Goal: Check status: Check status

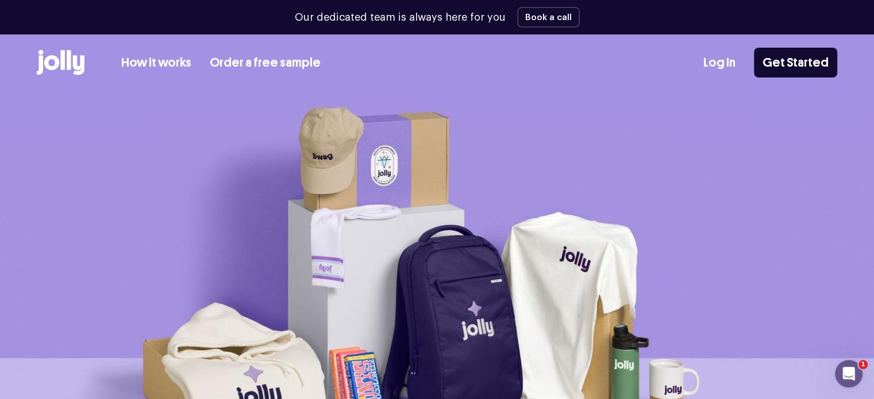
click at [733, 57] on link "Log In" at bounding box center [719, 62] width 32 height 19
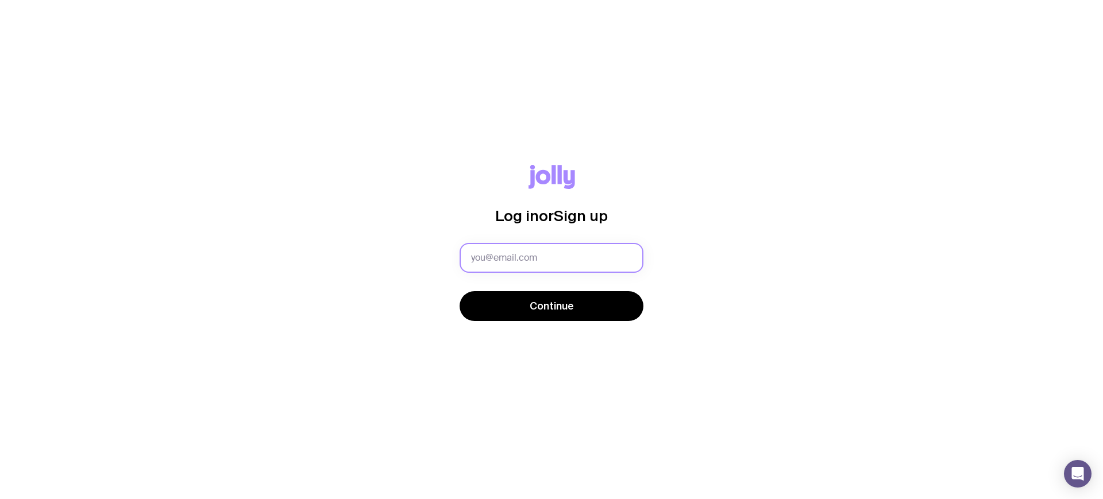
click at [507, 257] on input "text" at bounding box center [552, 258] width 184 height 30
type input "[EMAIL_ADDRESS][DOMAIN_NAME]"
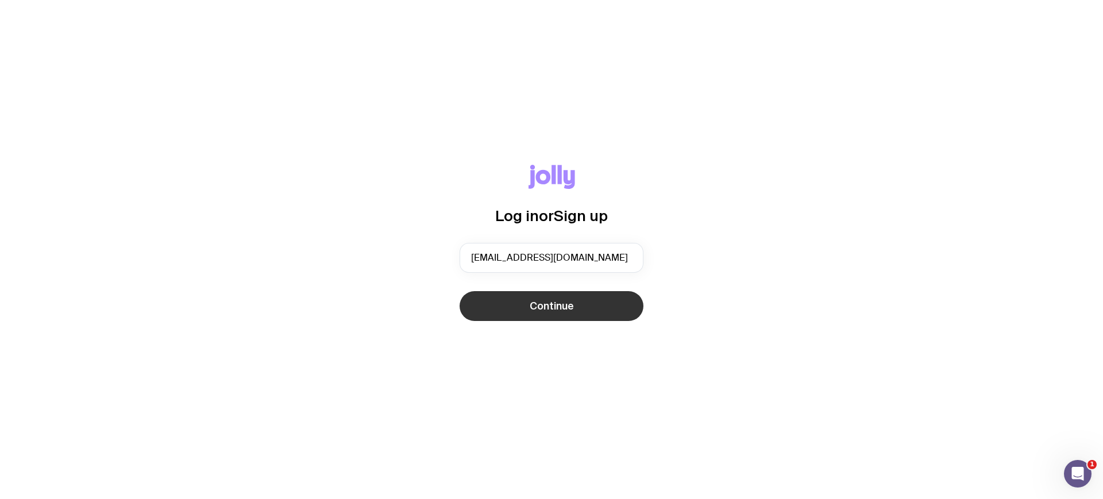
click at [559, 297] on button "Continue" at bounding box center [552, 306] width 184 height 30
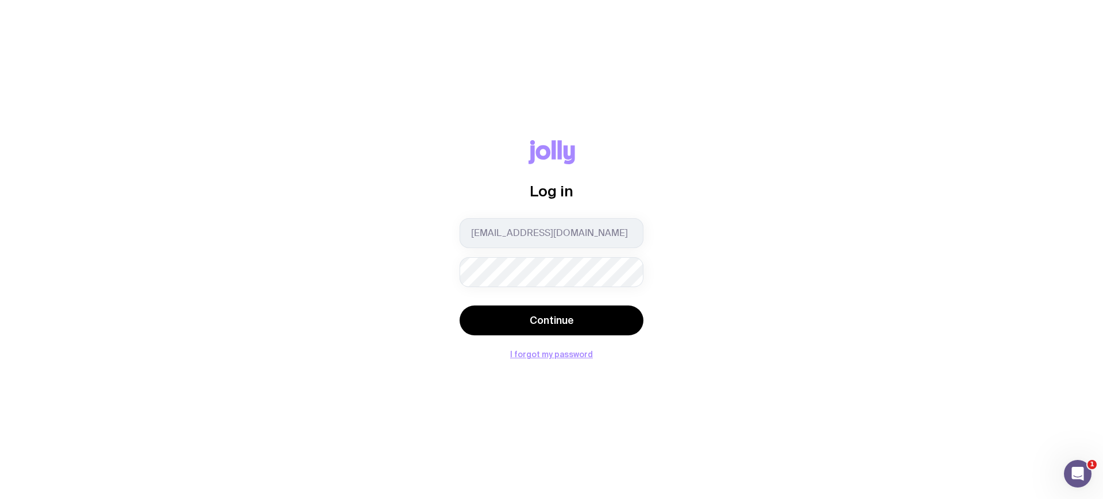
click at [460, 306] on button "Continue" at bounding box center [552, 321] width 184 height 30
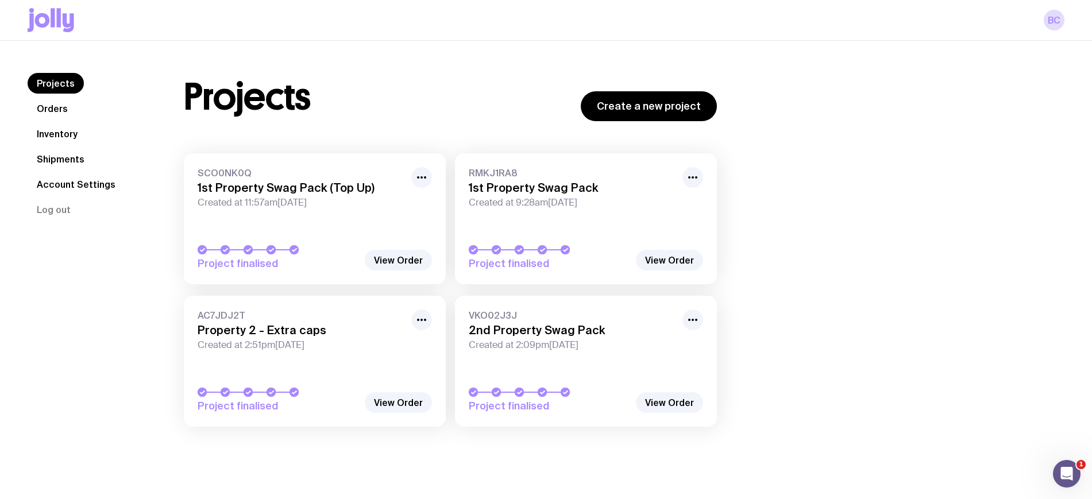
click at [72, 155] on link "Shipments" at bounding box center [61, 159] width 66 height 21
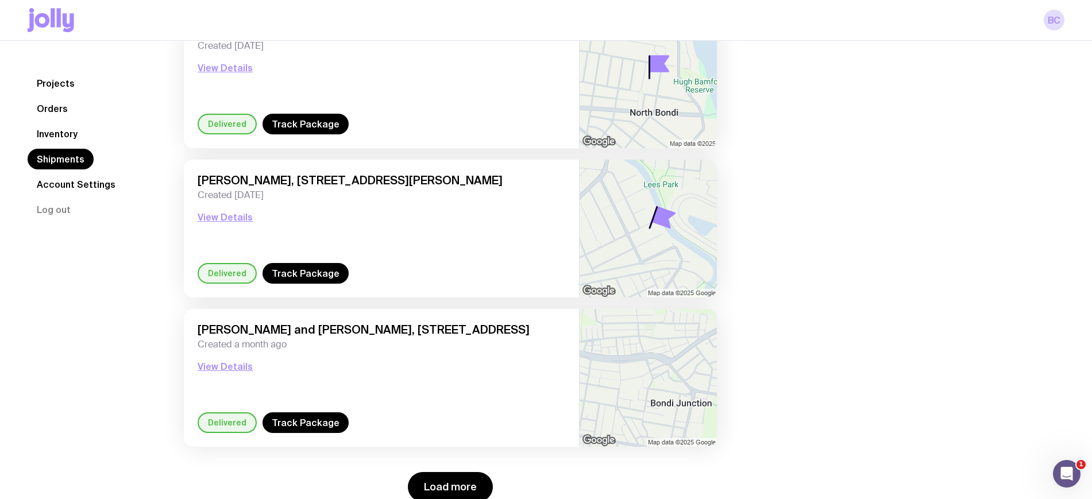
scroll to position [1511, 0]
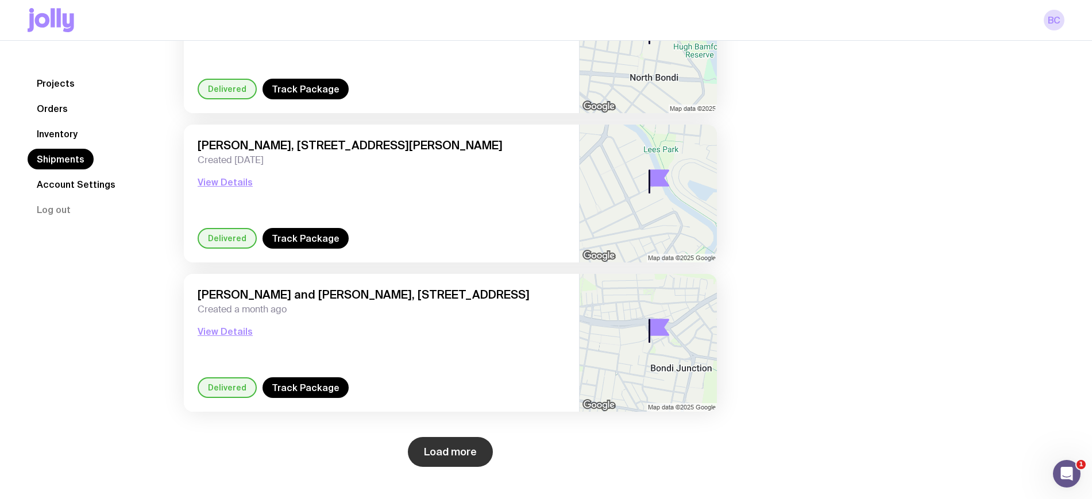
click at [463, 454] on button "Load more" at bounding box center [450, 452] width 85 height 30
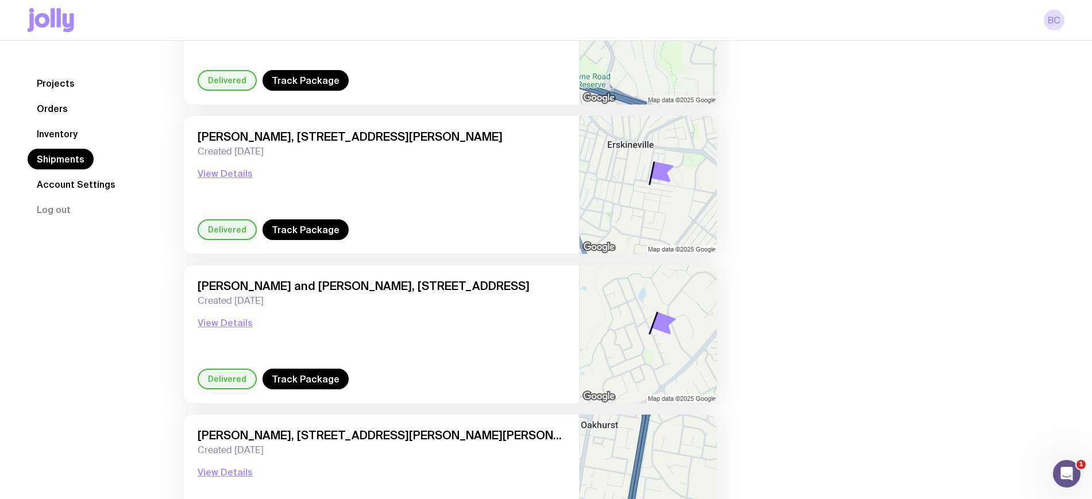
scroll to position [3304, 0]
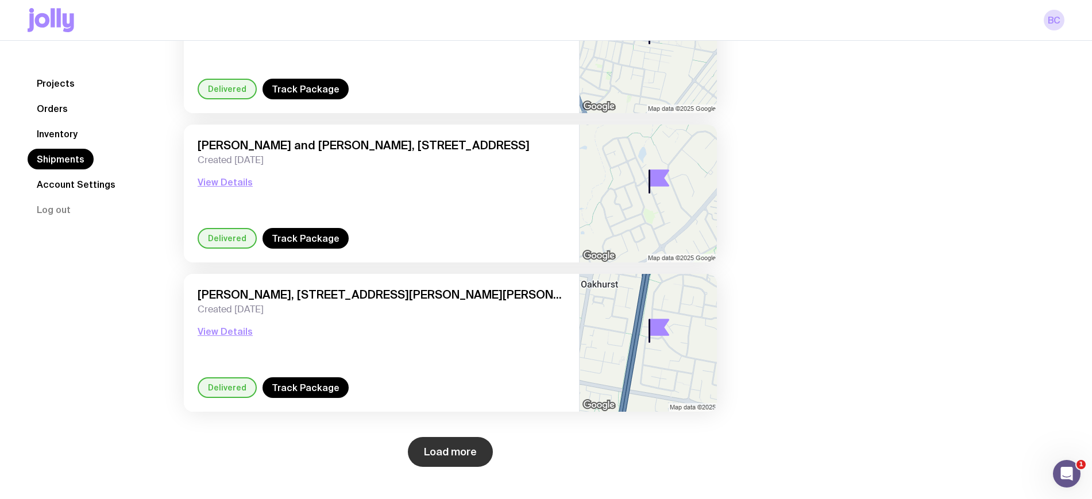
click at [452, 447] on button "Load more" at bounding box center [450, 452] width 85 height 30
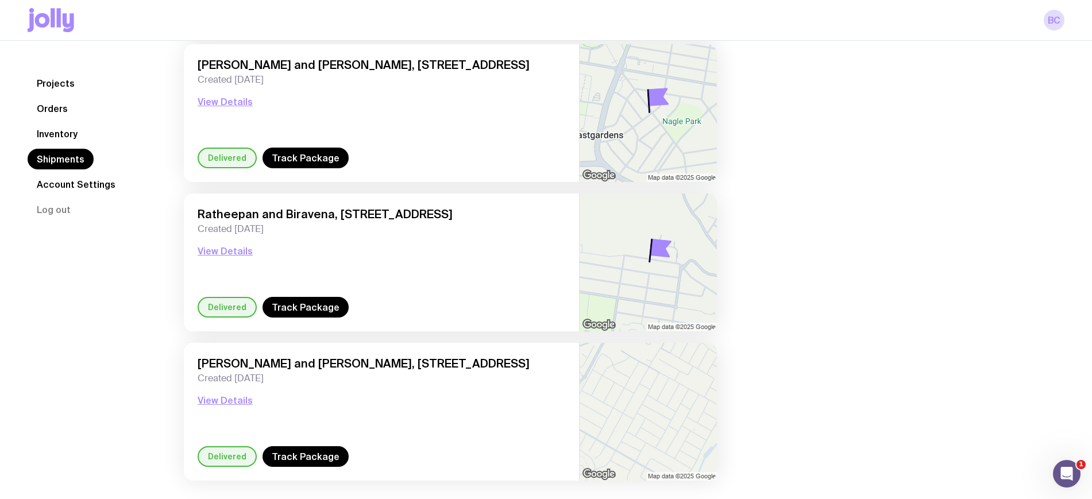
scroll to position [5097, 0]
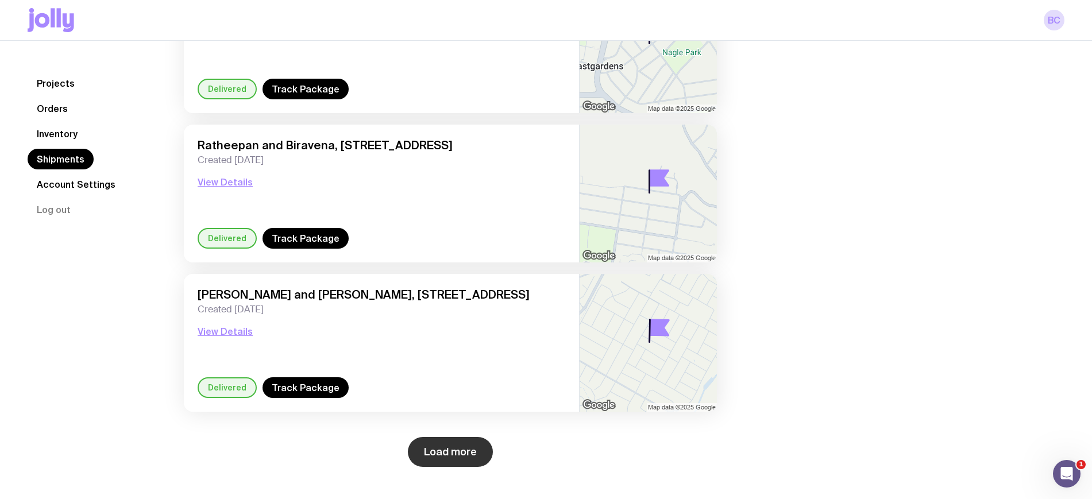
click at [445, 456] on button "Load more" at bounding box center [450, 452] width 85 height 30
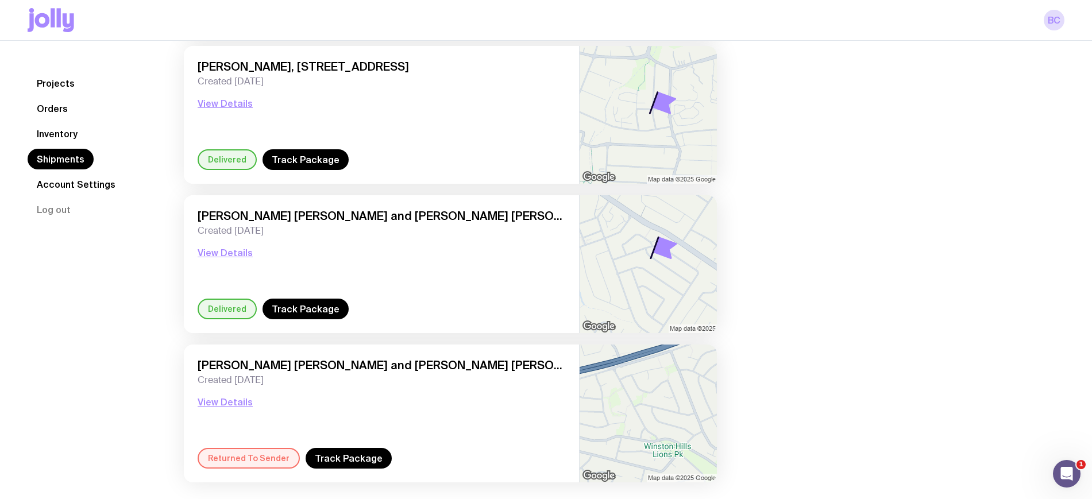
scroll to position [6891, 0]
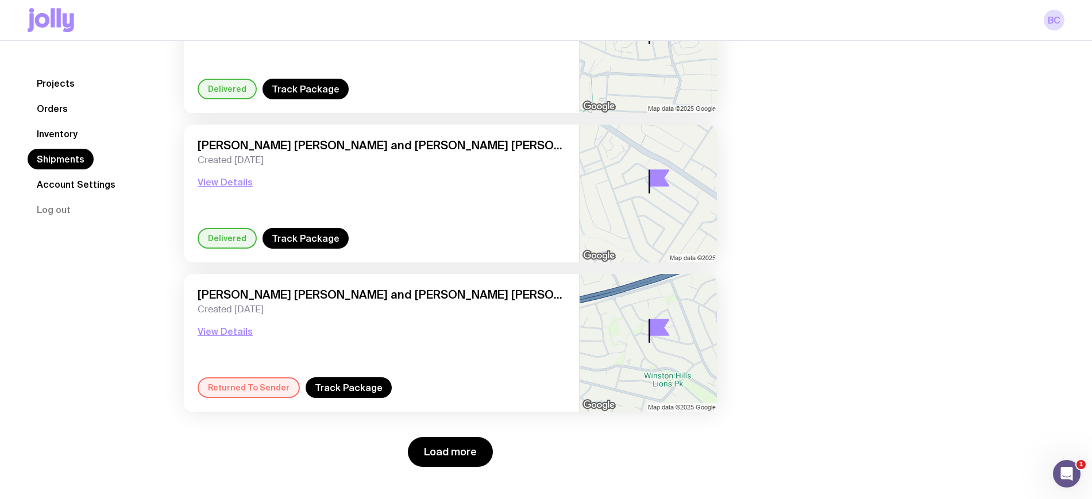
click at [257, 390] on div "Returned To Sender" at bounding box center [249, 388] width 102 height 21
click at [216, 329] on button "View Details" at bounding box center [225, 332] width 55 height 14
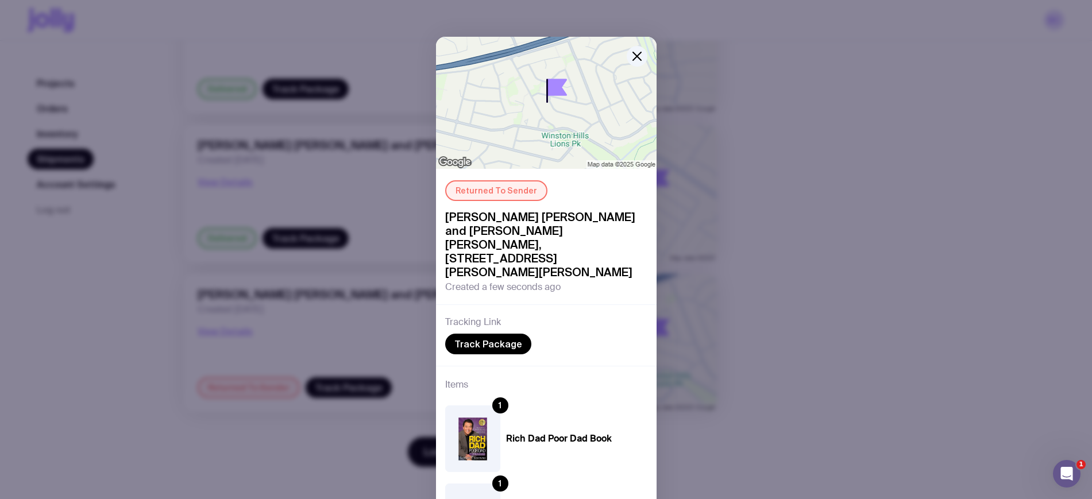
click at [287, 328] on div "Returned To Sender [PERSON_NAME] [PERSON_NAME] and [PERSON_NAME] [PERSON_NAME],…" at bounding box center [546, 249] width 1092 height 499
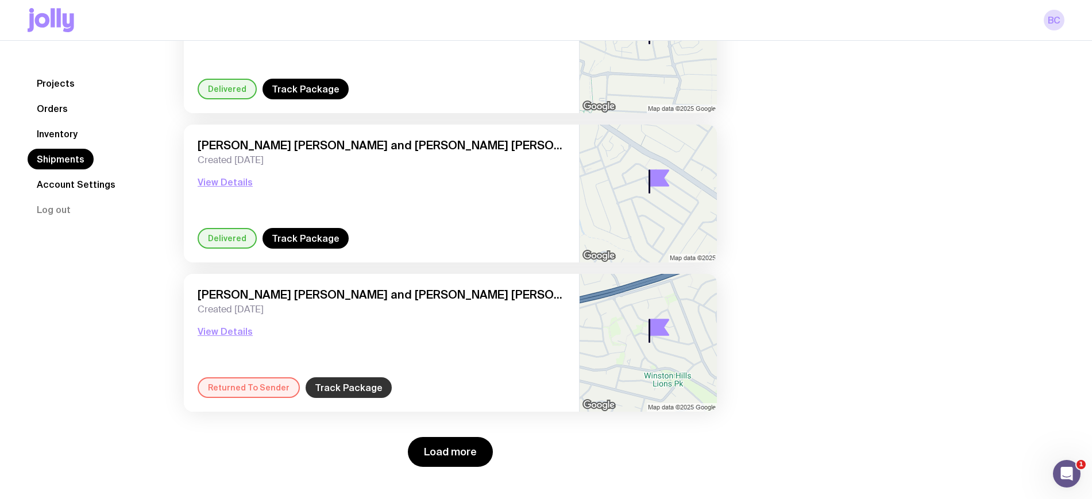
click at [356, 393] on link "Track Package" at bounding box center [349, 388] width 86 height 21
